Goal: Information Seeking & Learning: Learn about a topic

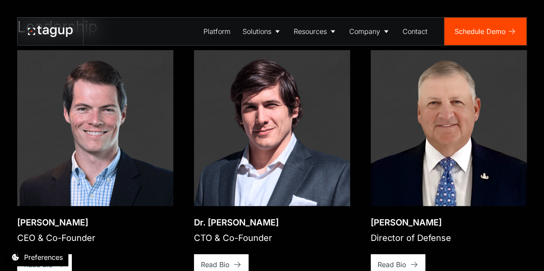
scroll to position [1204, 0]
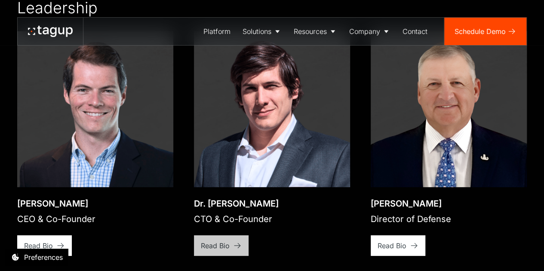
click at [221, 241] on div "Read Bio" at bounding box center [215, 246] width 29 height 10
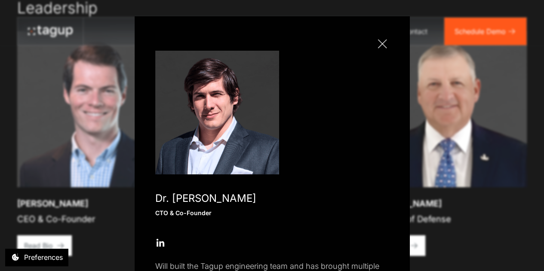
scroll to position [0, 0]
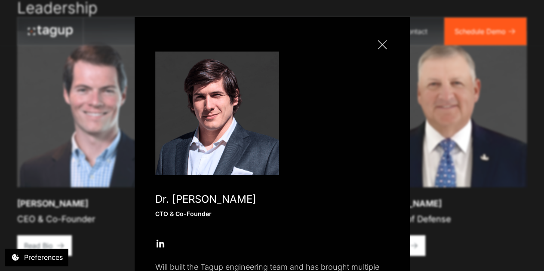
click at [384, 46] on link "Close popup" at bounding box center [382, 45] width 14 height 14
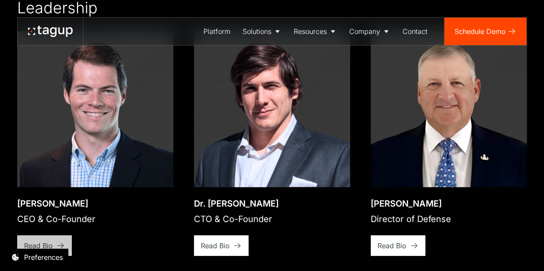
click at [65, 242] on icon at bounding box center [60, 246] width 9 height 9
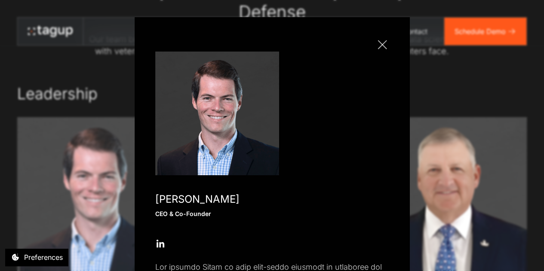
click at [379, 44] on div at bounding box center [382, 44] width 9 height 9
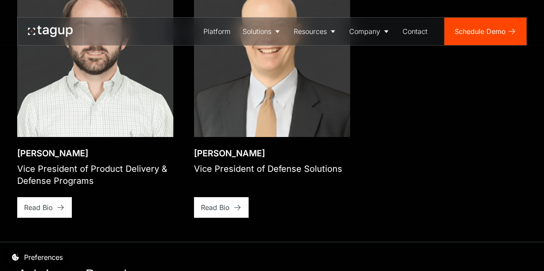
scroll to position [1505, 0]
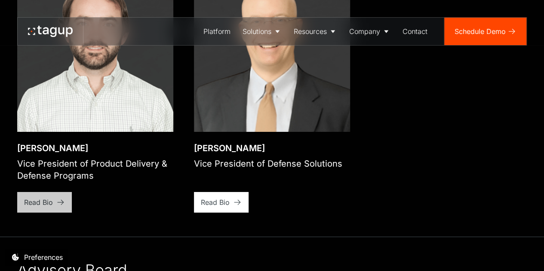
click at [61, 192] on link "Read Bio" at bounding box center [44, 202] width 55 height 21
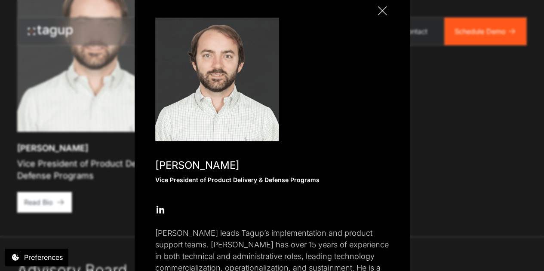
scroll to position [0, 0]
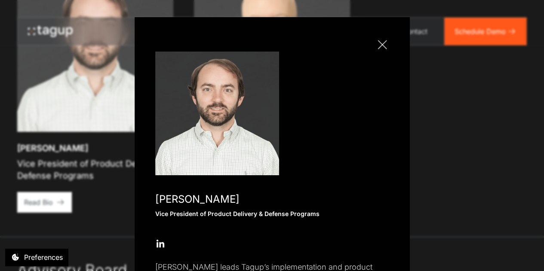
click at [378, 42] on div at bounding box center [382, 44] width 9 height 9
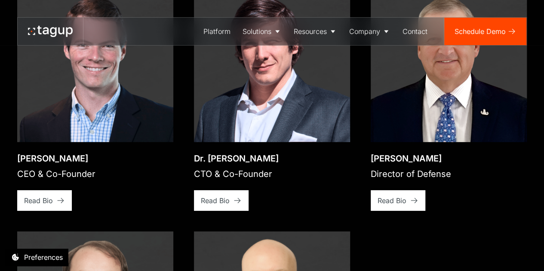
scroll to position [1204, 0]
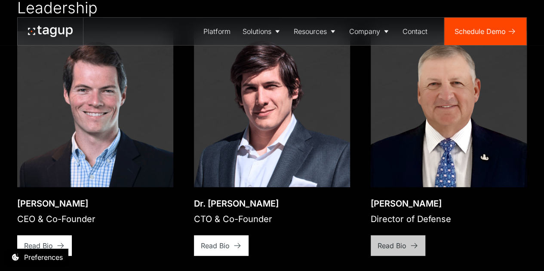
click at [382, 241] on div "Read Bio" at bounding box center [392, 246] width 29 height 10
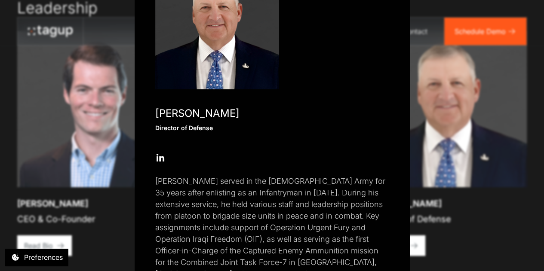
scroll to position [0, 0]
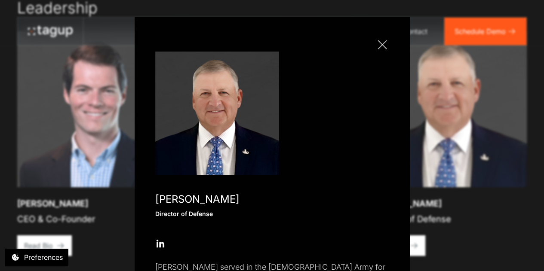
click at [381, 47] on div at bounding box center [382, 44] width 9 height 9
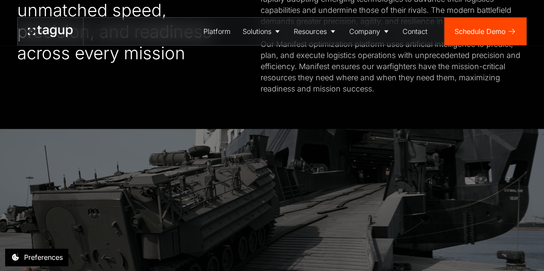
scroll to position [387, 0]
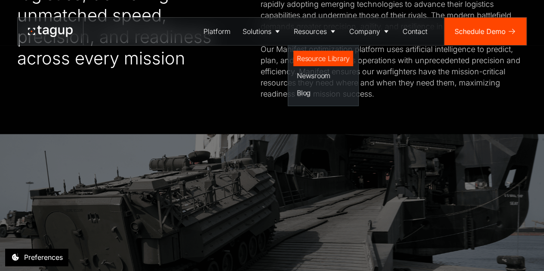
click at [316, 60] on div "Resource Library" at bounding box center [323, 58] width 53 height 10
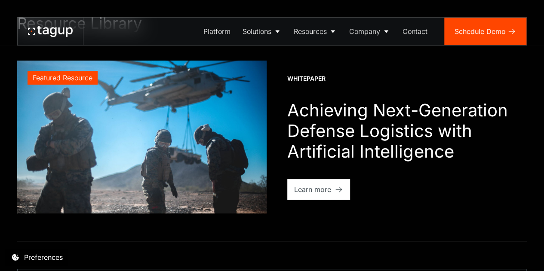
scroll to position [43, 0]
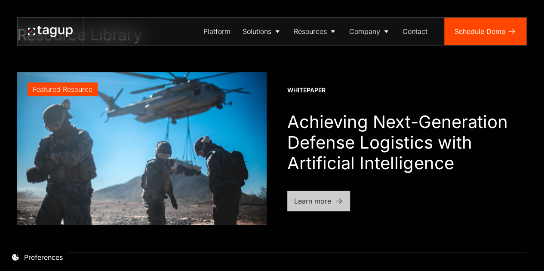
click at [322, 205] on div "Learn more" at bounding box center [312, 201] width 37 height 10
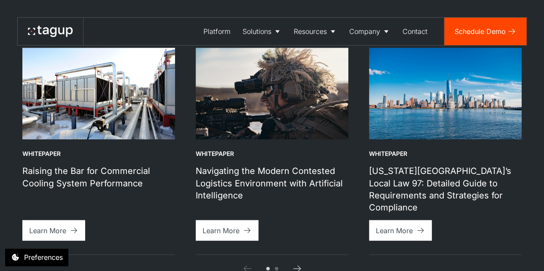
scroll to position [645, 0]
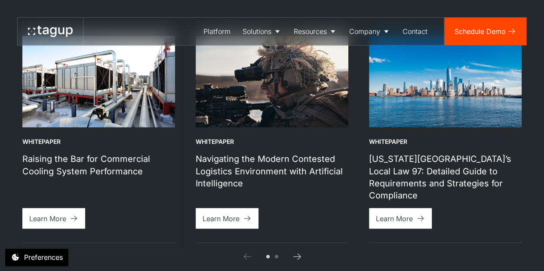
click at [116, 177] on h1 "Raising the Bar for Commercial Cooling System Performance" at bounding box center [98, 165] width 153 height 24
click at [69, 215] on link "Learn More" at bounding box center [53, 218] width 63 height 21
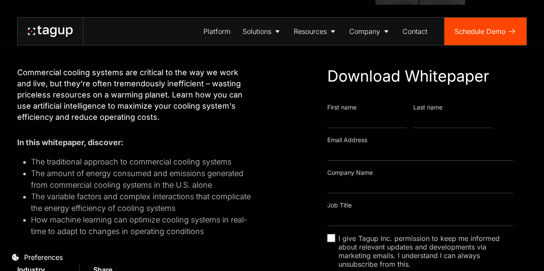
scroll to position [215, 0]
